Goal: Task Accomplishment & Management: Manage account settings

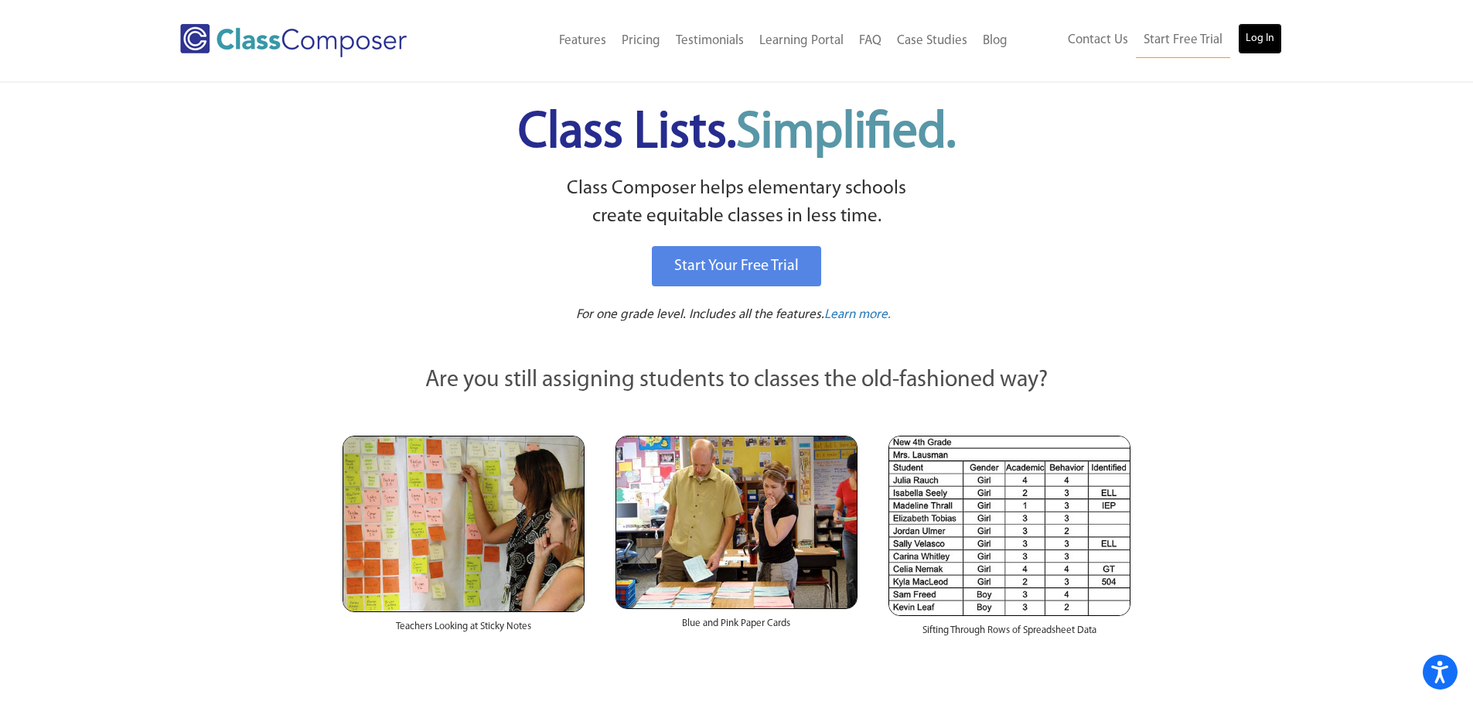
click at [1264, 44] on link "Log In" at bounding box center [1260, 38] width 44 height 31
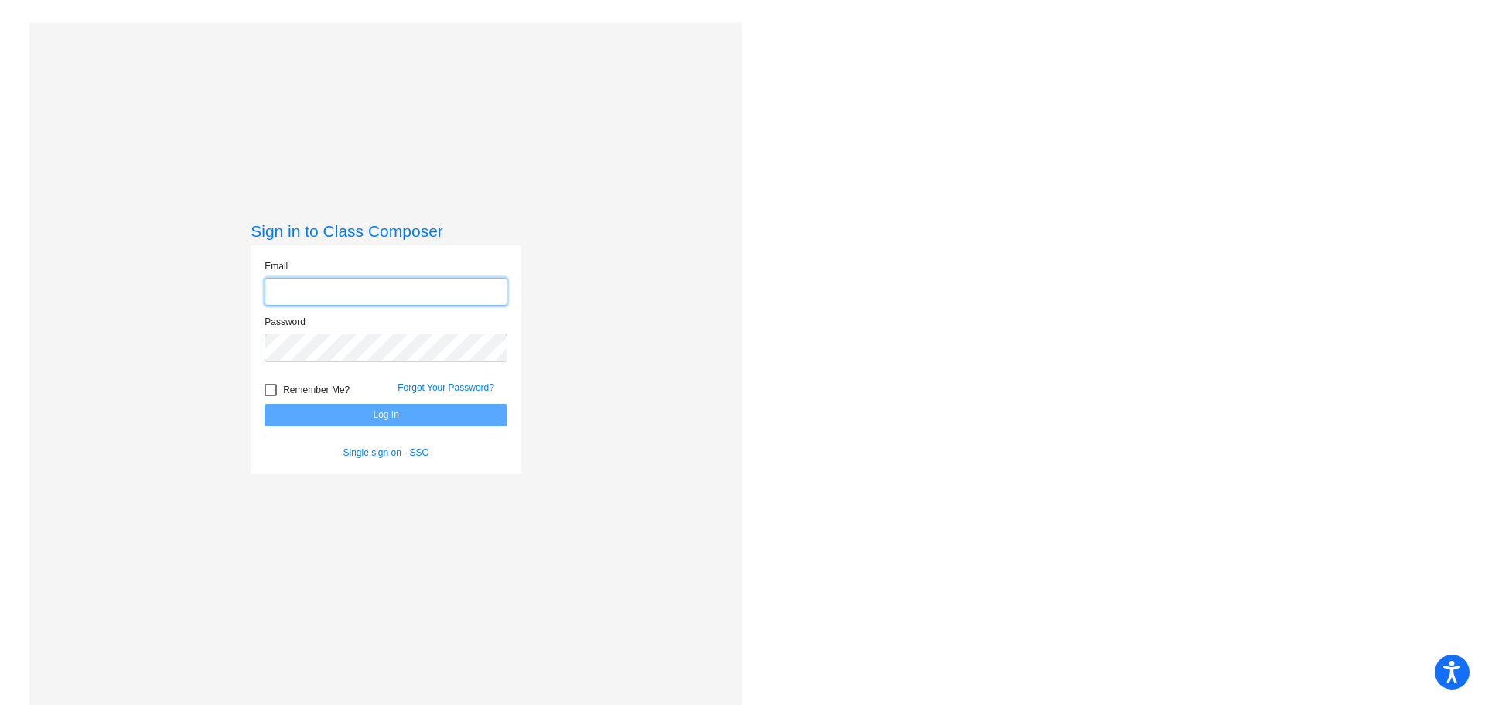
type input "desiree.pilgrim@irsd.k12.de.us"
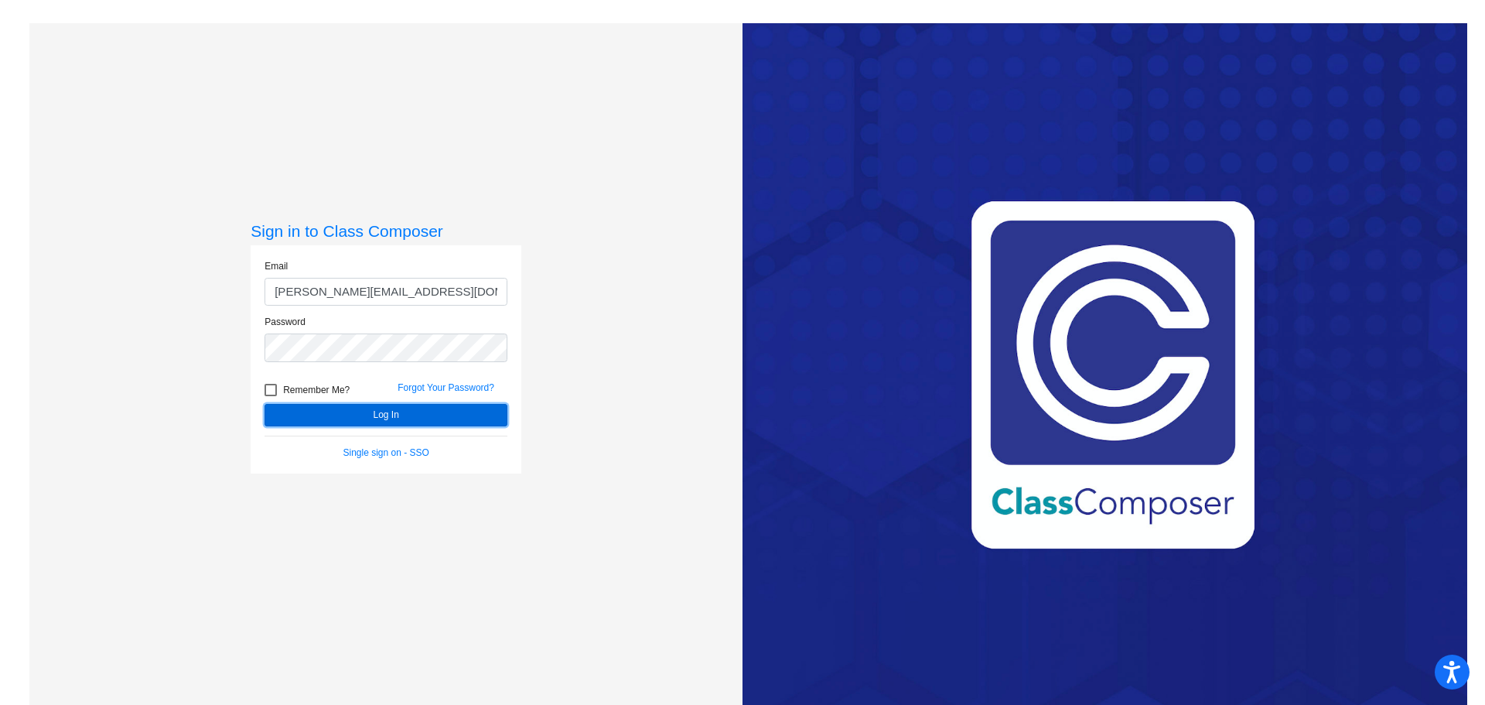
click at [394, 409] on button "Log In" at bounding box center [385, 415] width 243 height 22
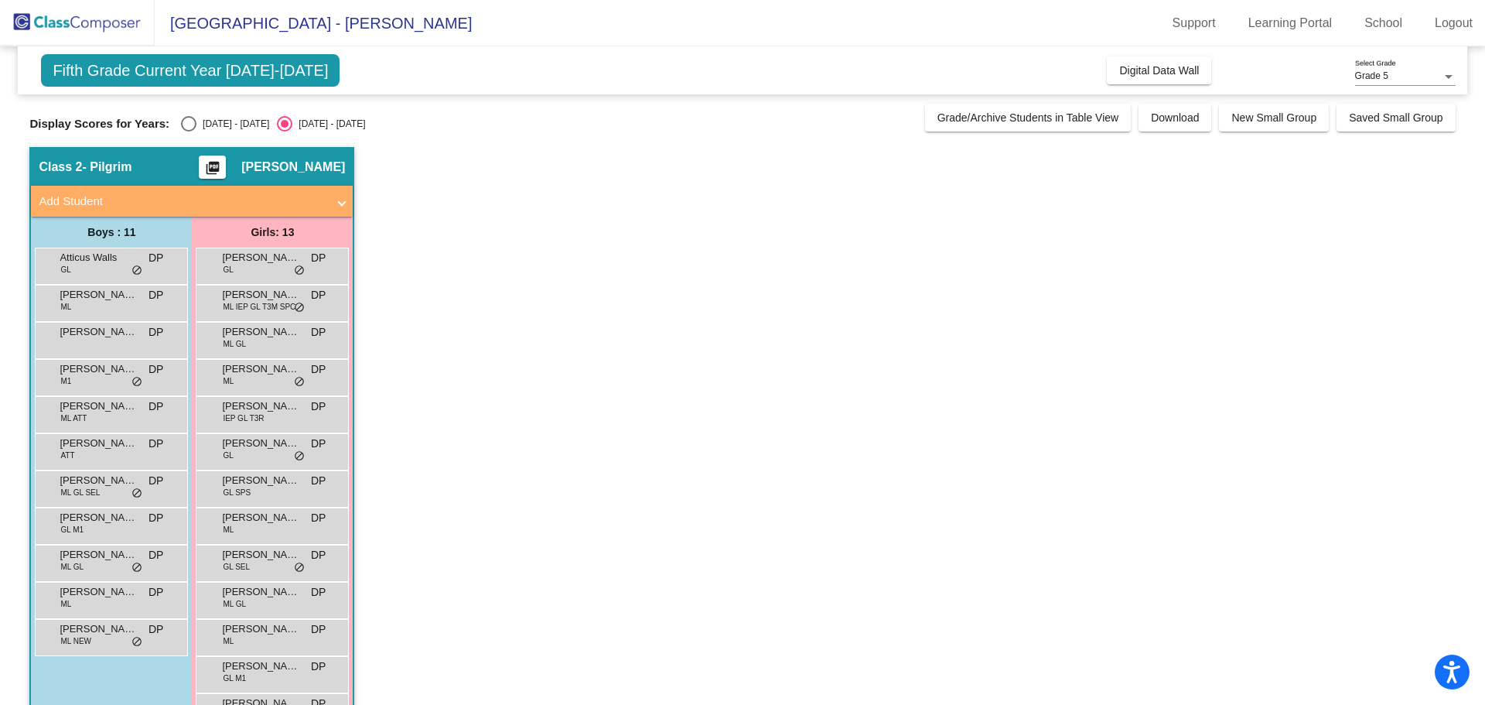
click at [336, 208] on span "Add Student" at bounding box center [189, 202] width 300 height 18
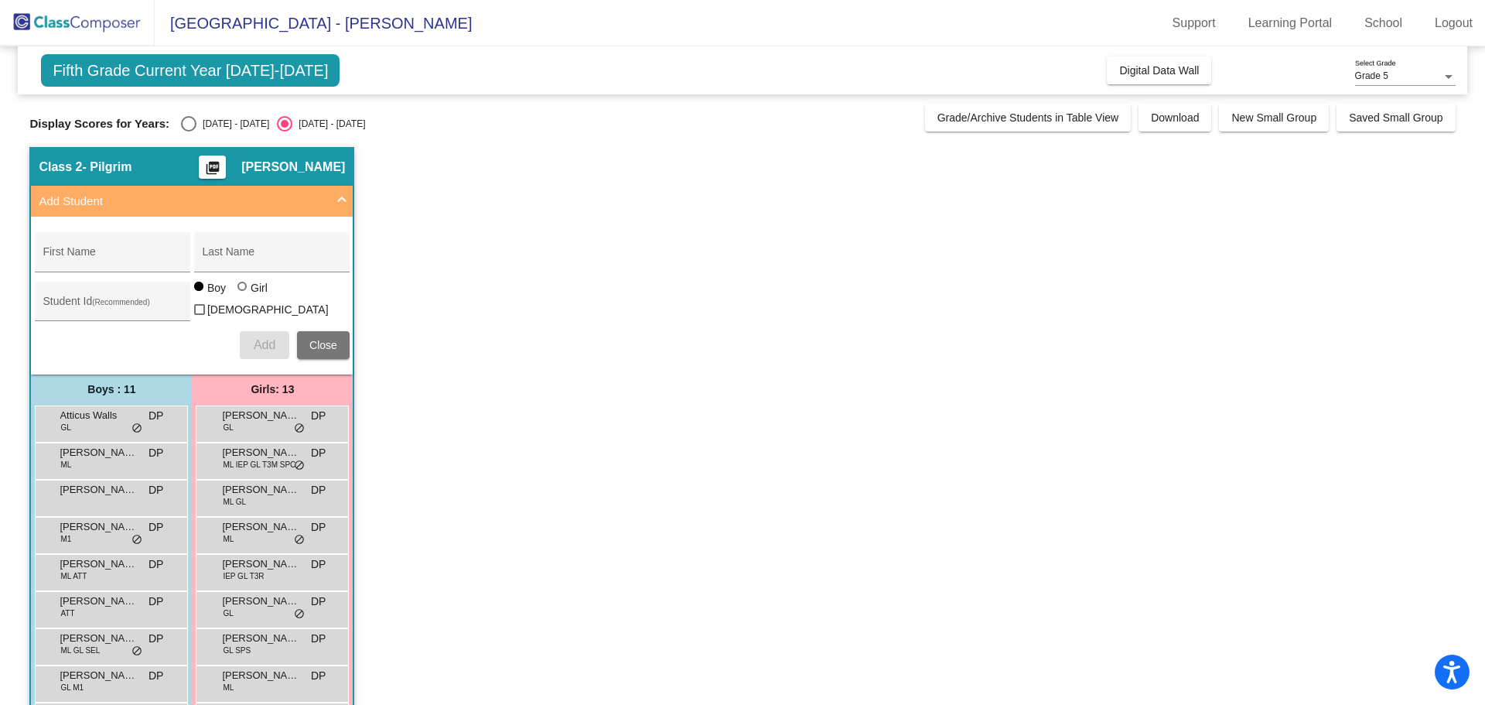
click at [339, 345] on button "Close" at bounding box center [323, 345] width 53 height 28
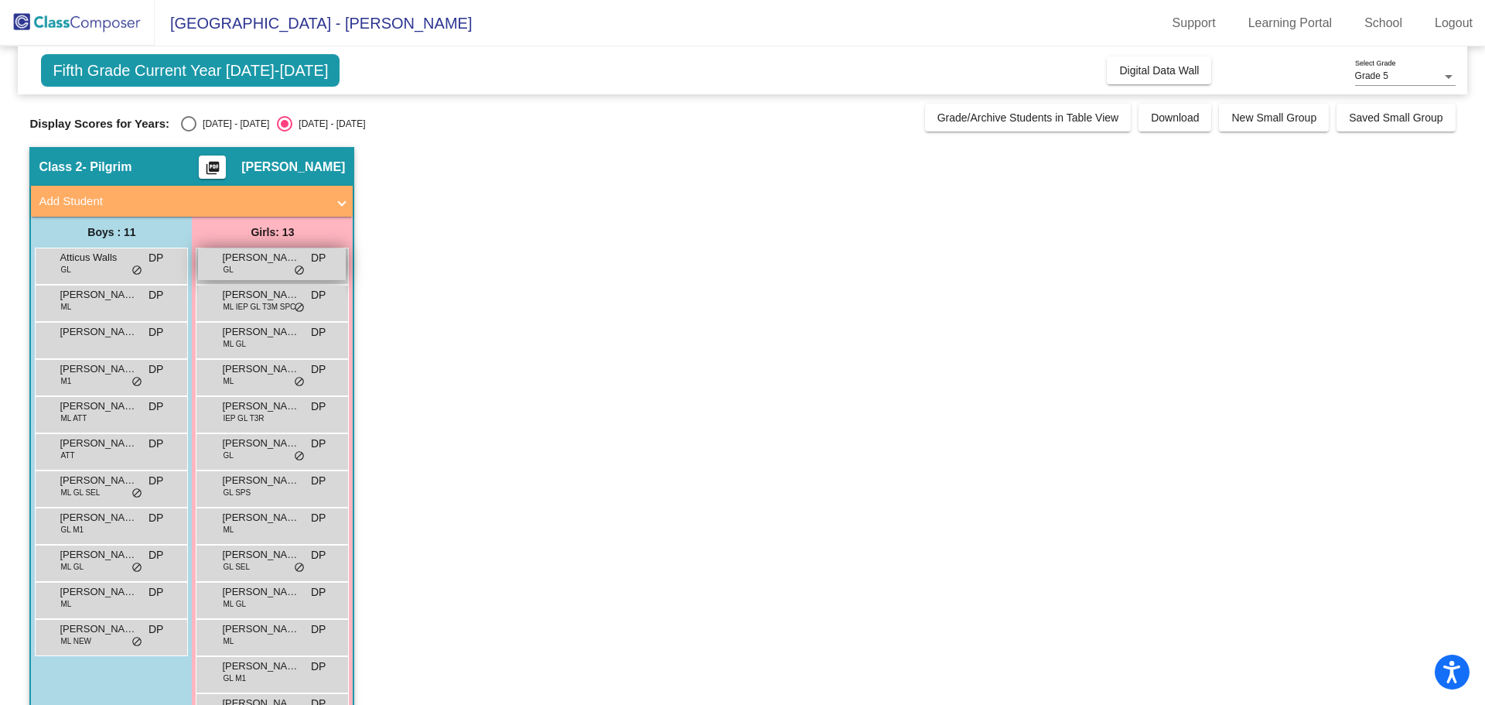
click at [264, 268] on div "Ariadne Gonzalez-Avila GL DP lock do_not_disturb_alt" at bounding box center [272, 264] width 148 height 32
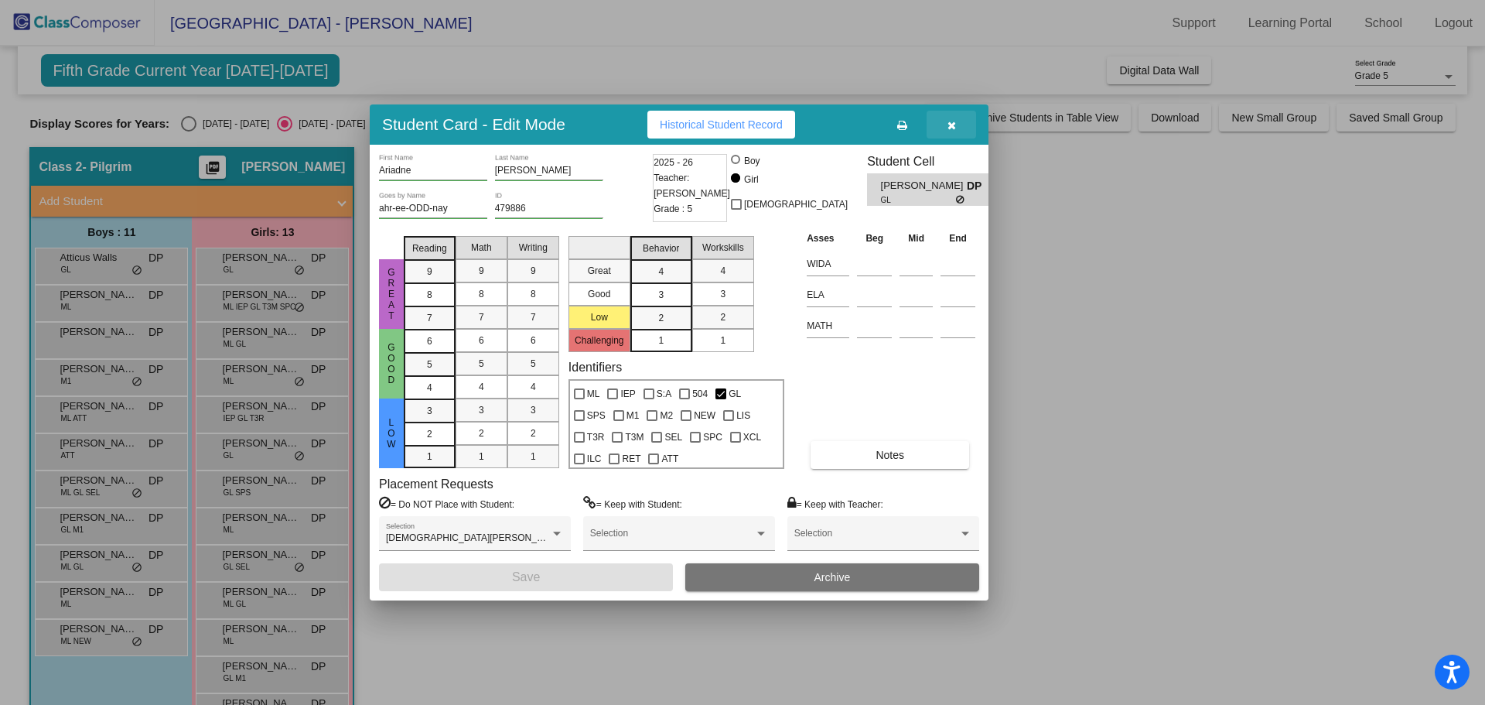
click at [962, 127] on button "button" at bounding box center [951, 125] width 49 height 28
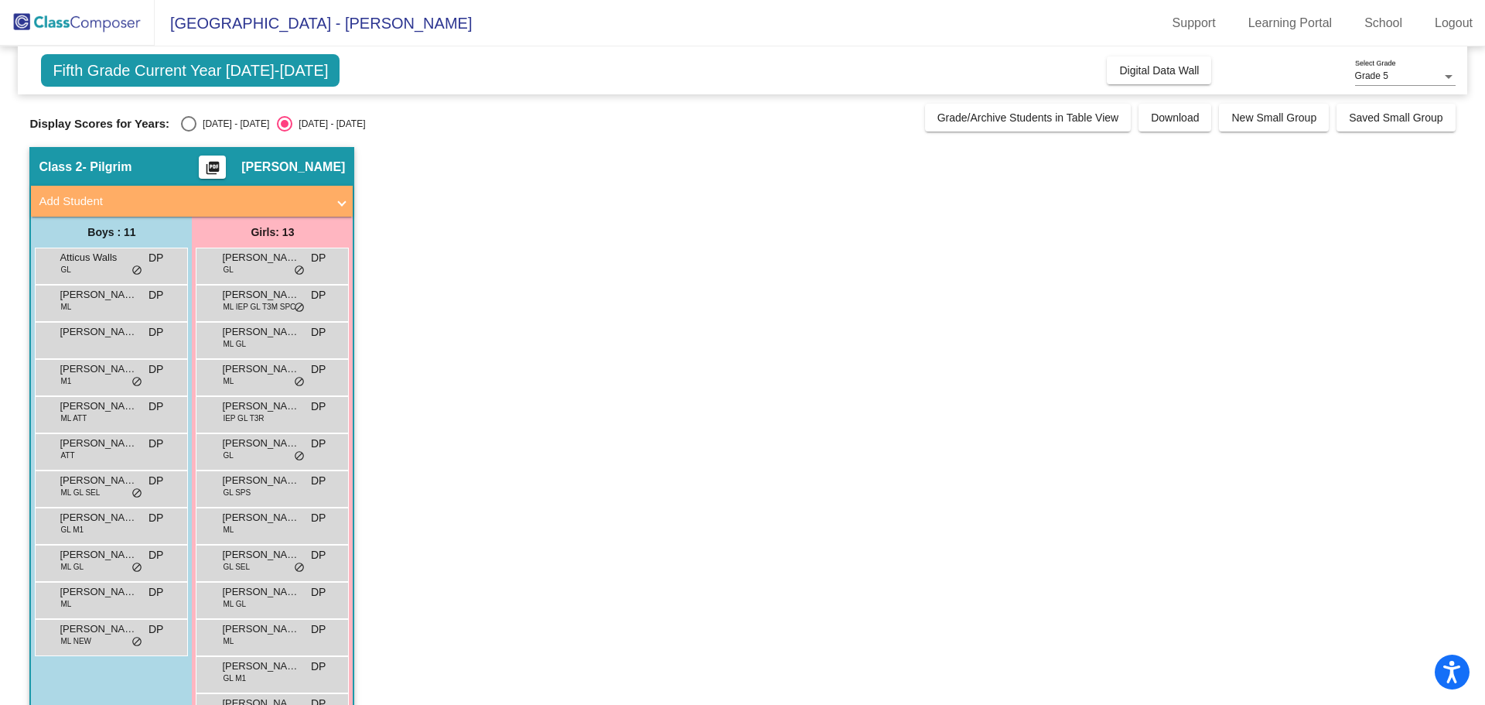
scroll to position [50, 0]
